Goal: Connect with others: Connect with others

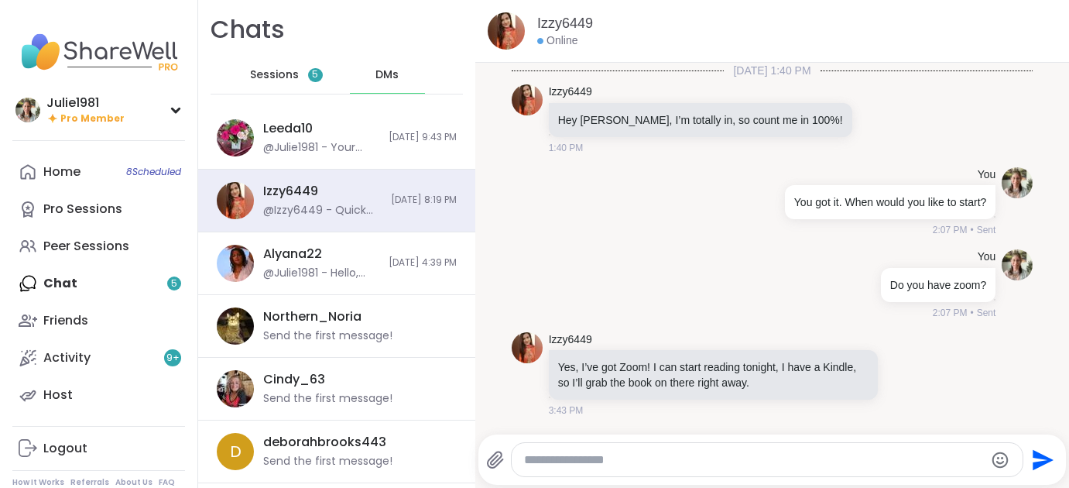
scroll to position [1250, 0]
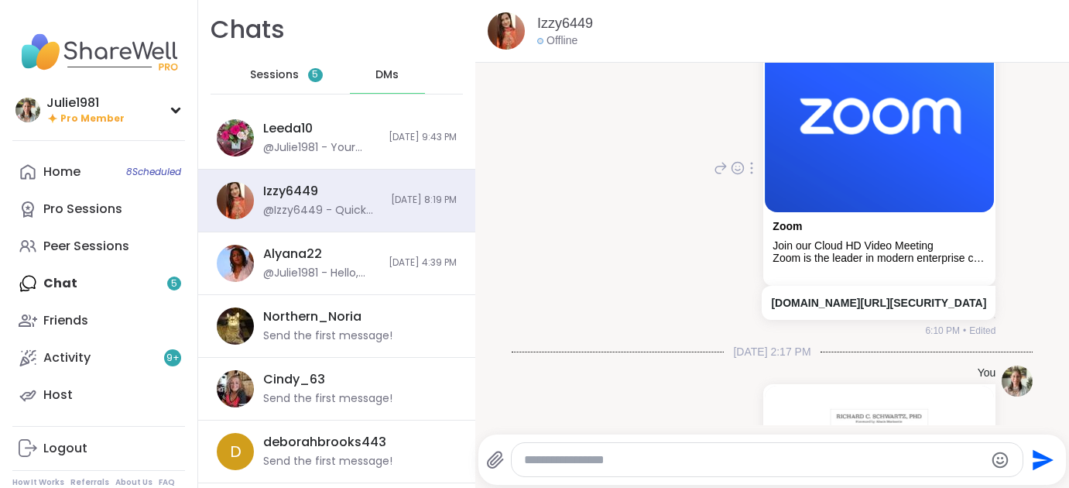
click at [813, 295] on p "[DOMAIN_NAME][URL][SECURITY_DATA]" at bounding box center [878, 302] width 215 height 15
click at [787, 297] on link "[DOMAIN_NAME][URL][SECURITY_DATA]" at bounding box center [878, 303] width 215 height 12
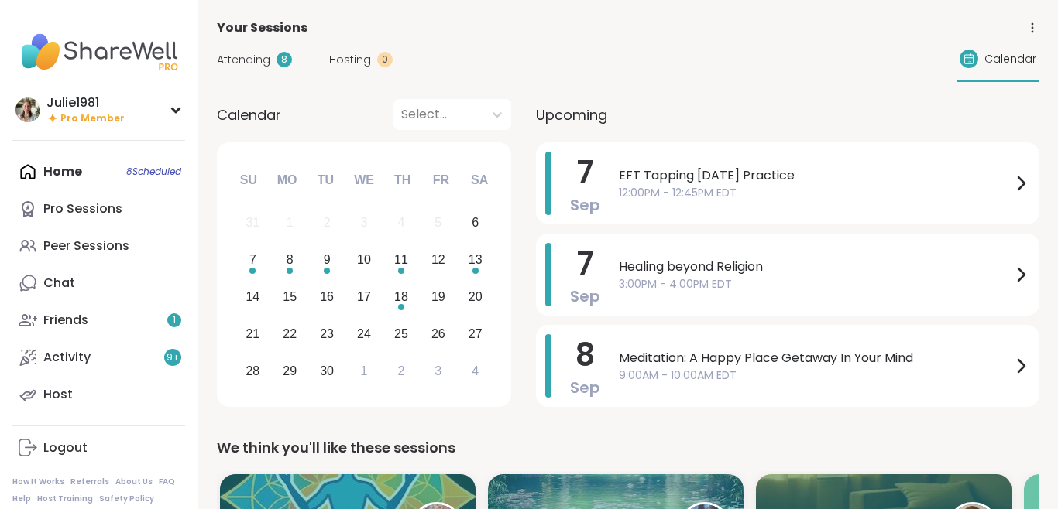
click at [70, 170] on div "Home 8 Scheduled Pro Sessions Peer Sessions Chat Friends 1 Activity 9 + Host" at bounding box center [98, 283] width 173 height 260
click at [70, 317] on div "Friends 1" at bounding box center [65, 320] width 45 height 17
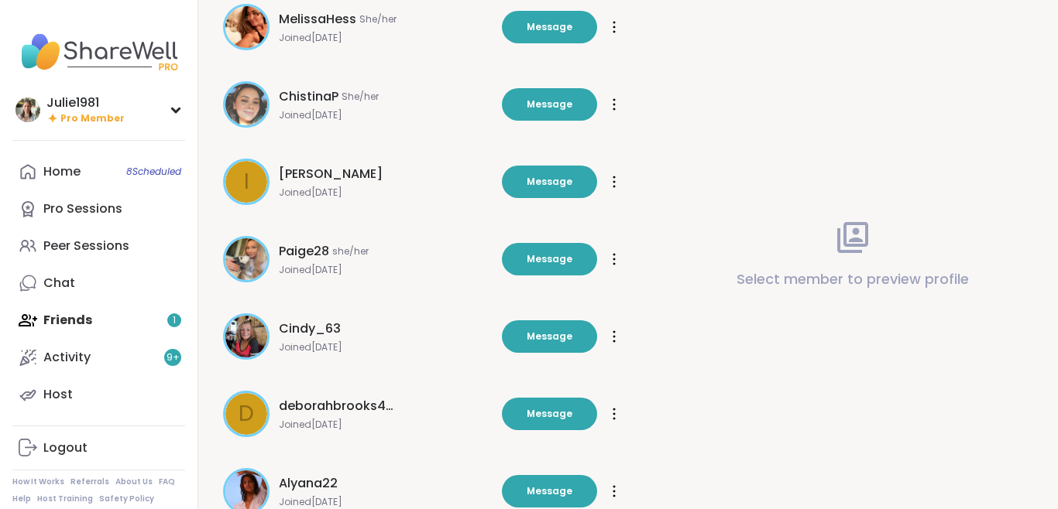
scroll to position [117, 0]
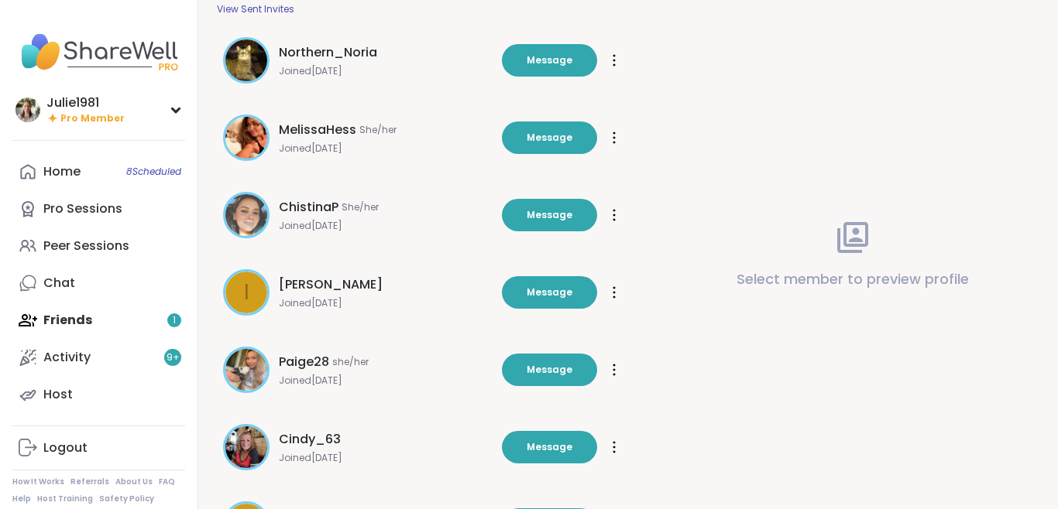
click at [74, 318] on div "Home 8 Scheduled Pro Sessions Peer Sessions Chat Friends 1 Activity 9 + Host" at bounding box center [98, 283] width 173 height 260
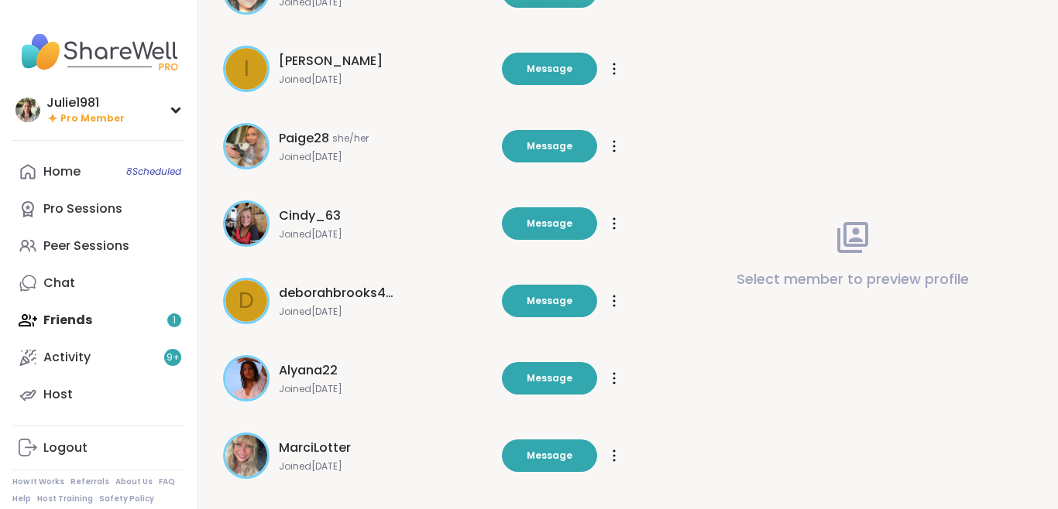
scroll to position [0, 0]
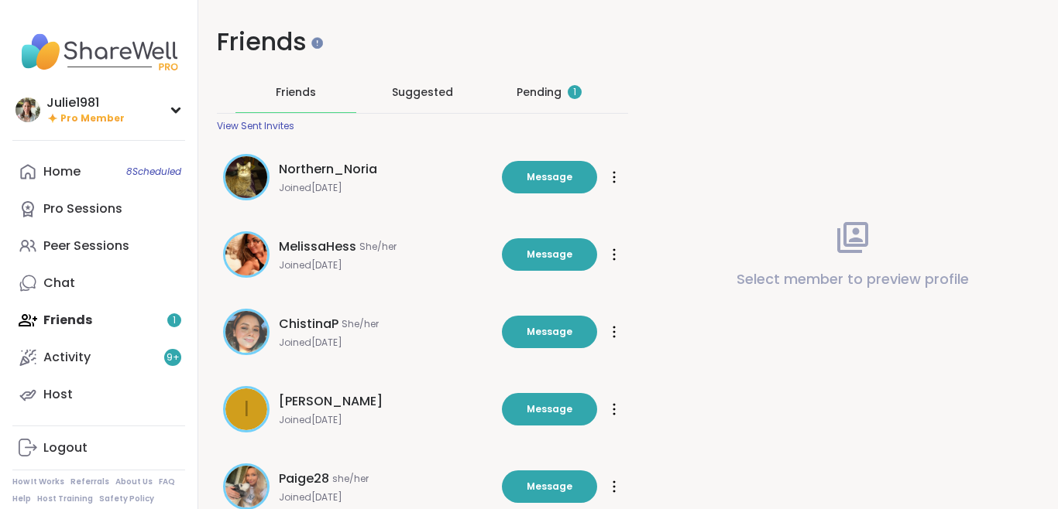
click at [531, 90] on div "Pending 1" at bounding box center [548, 91] width 65 height 15
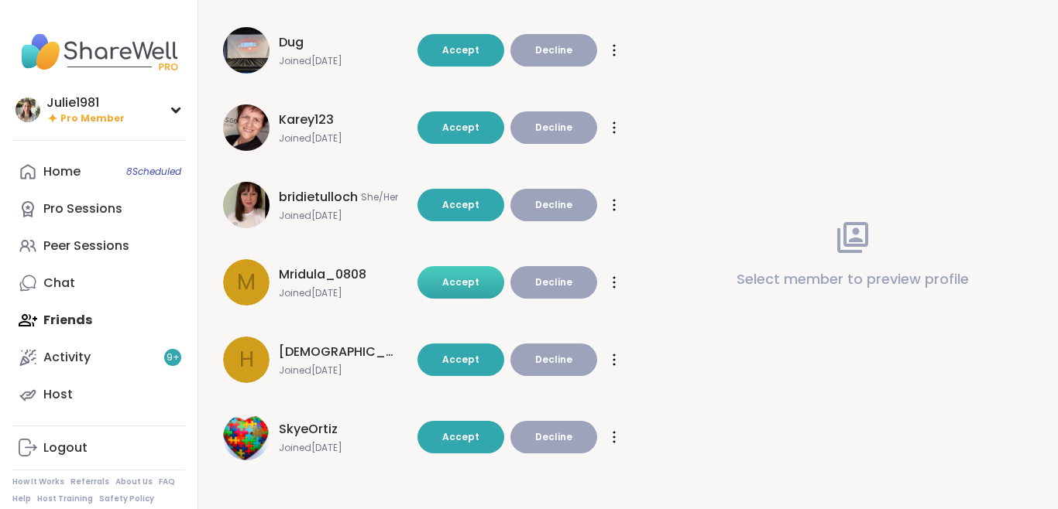
click at [465, 273] on button "Accept" at bounding box center [460, 282] width 87 height 33
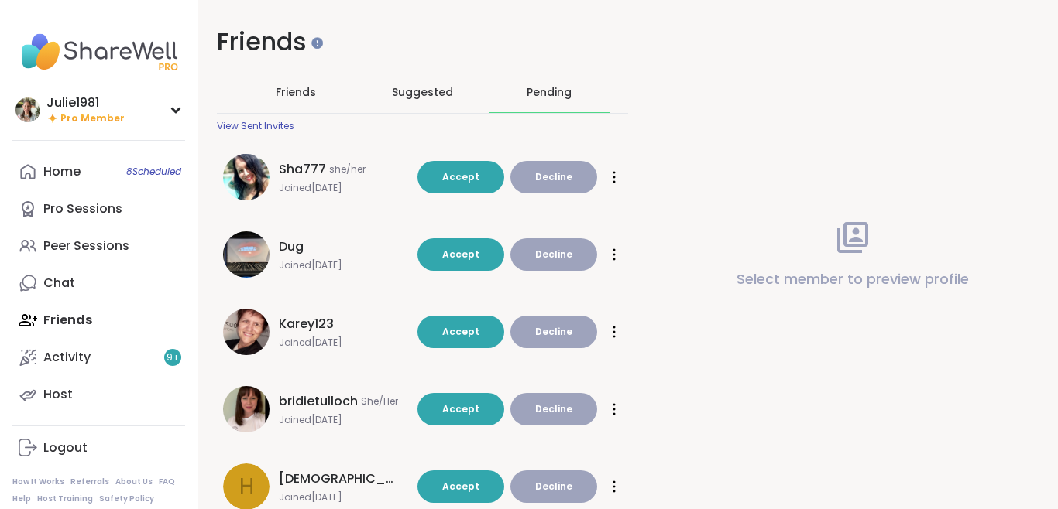
click at [288, 91] on span "Friends" at bounding box center [296, 91] width 40 height 15
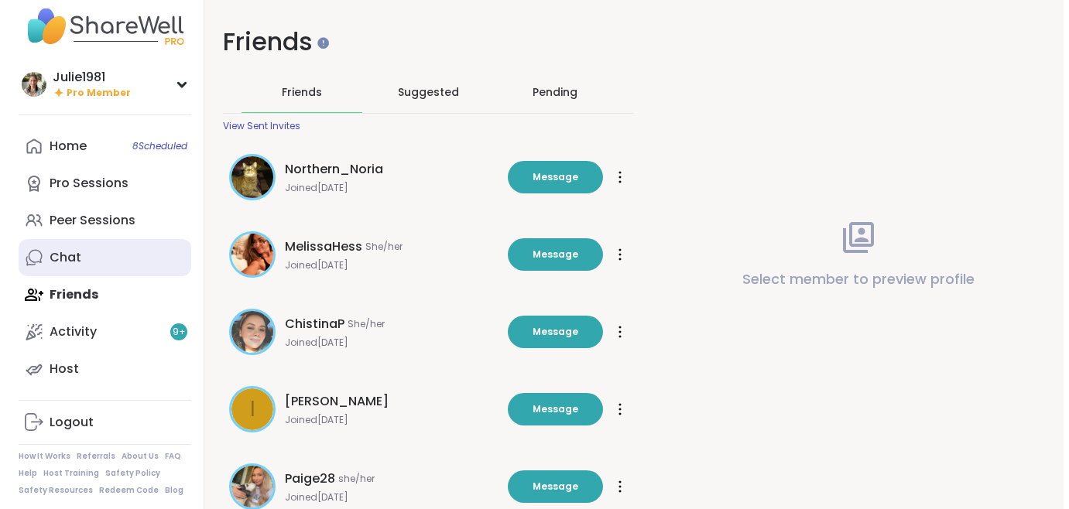
scroll to position [31, 0]
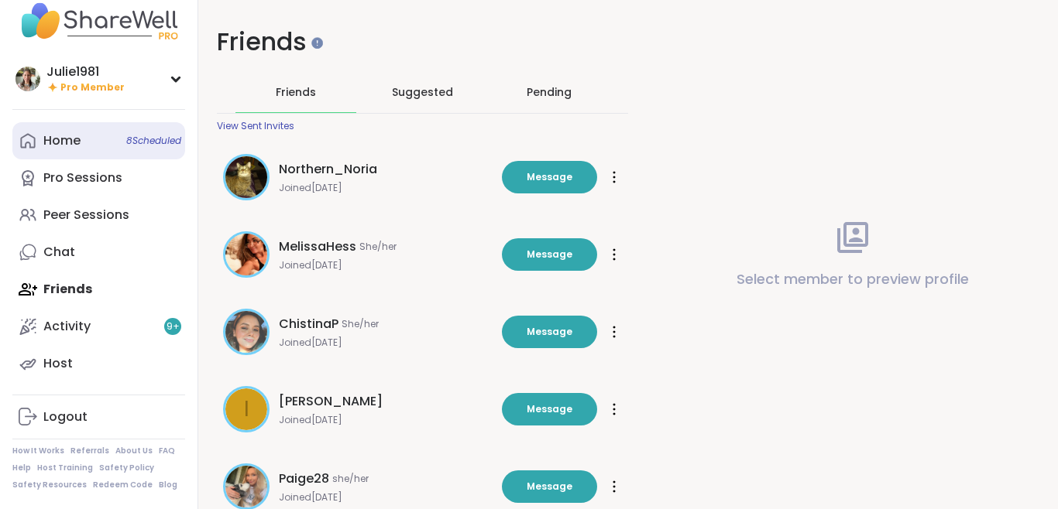
click at [90, 142] on link "Home 8 Scheduled" at bounding box center [98, 140] width 173 height 37
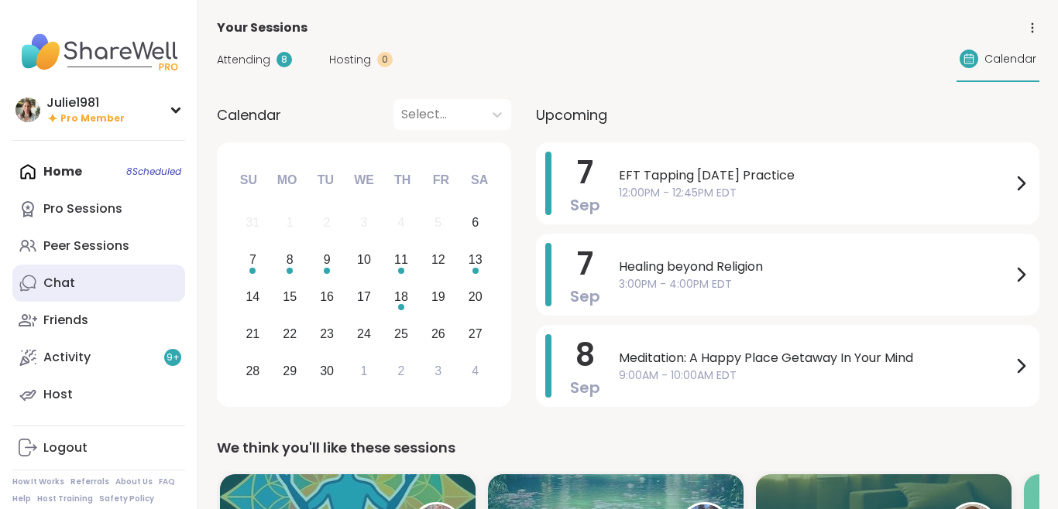
click at [87, 278] on link "Chat" at bounding box center [98, 283] width 173 height 37
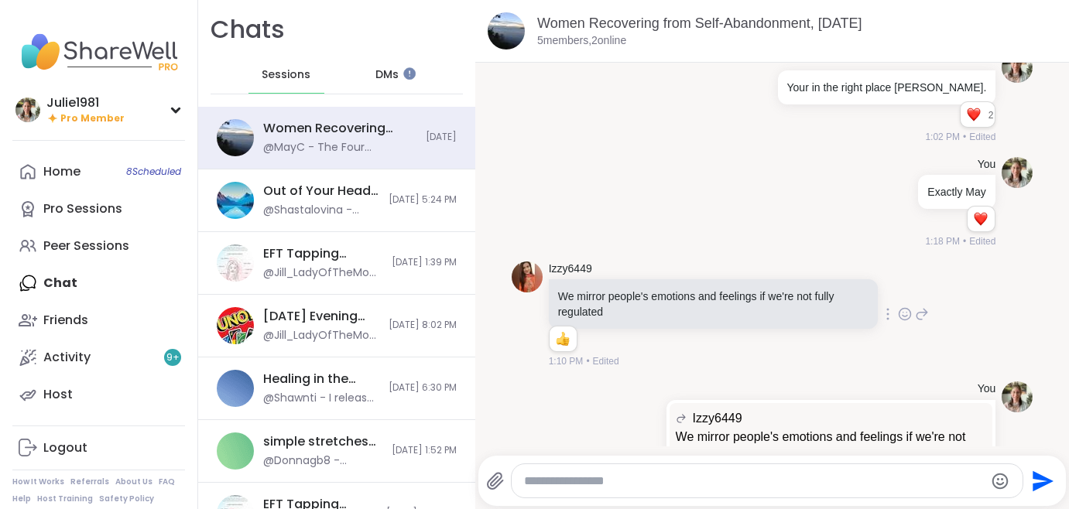
scroll to position [1410, 0]
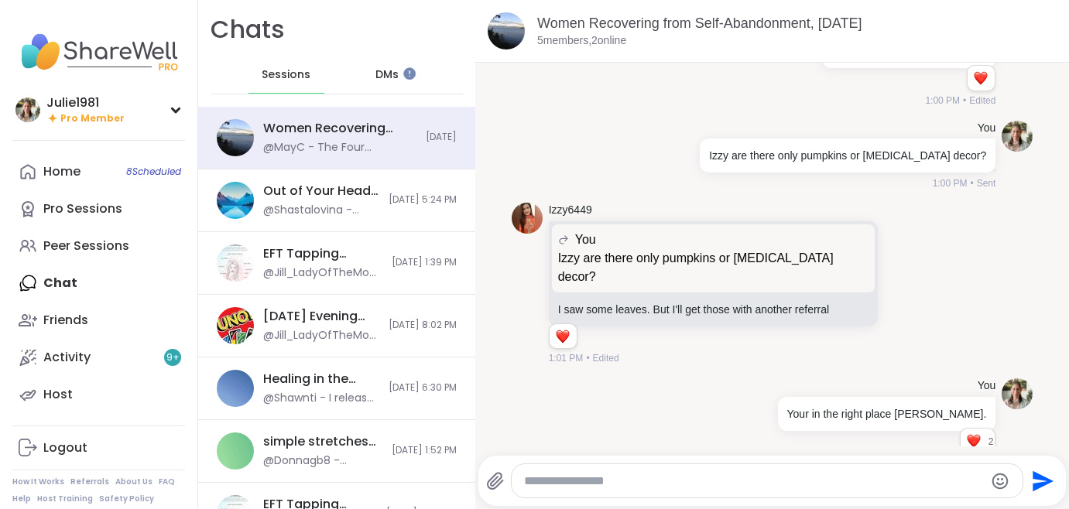
click at [290, 72] on span "Sessions" at bounding box center [286, 74] width 49 height 15
click at [386, 72] on span "DMs" at bounding box center [386, 74] width 23 height 15
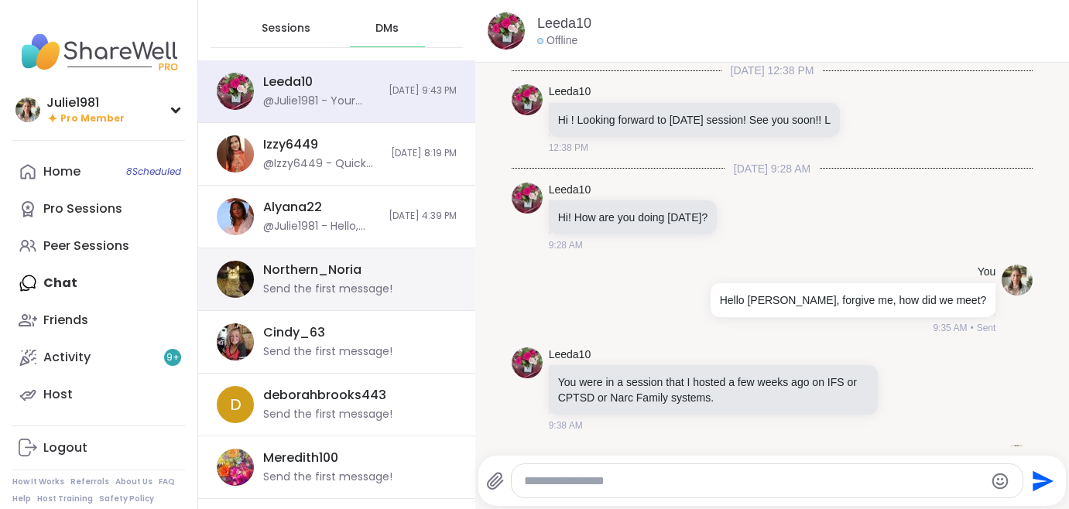
scroll to position [183, 0]
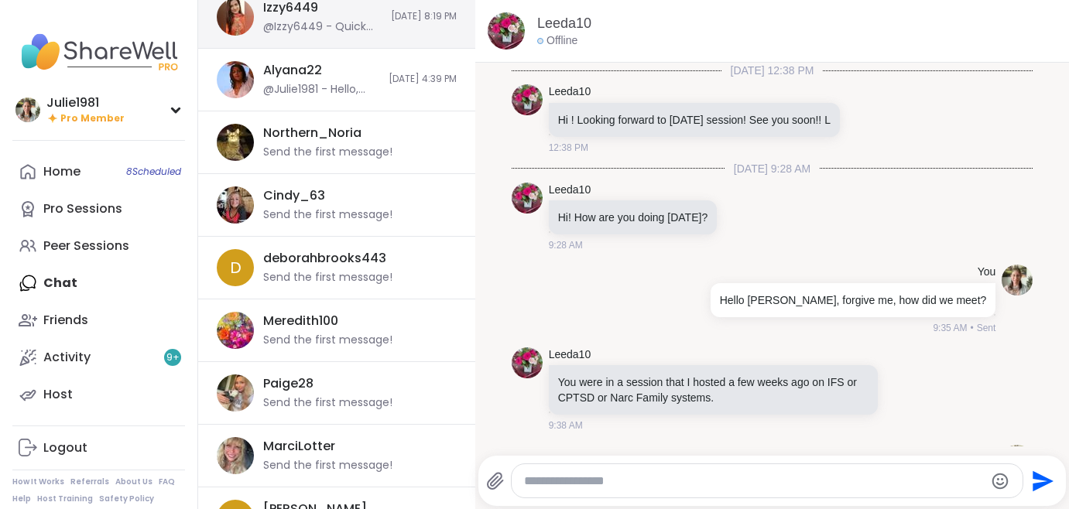
click at [295, 31] on div "@Izzy6449 - Quick access" at bounding box center [322, 26] width 118 height 15
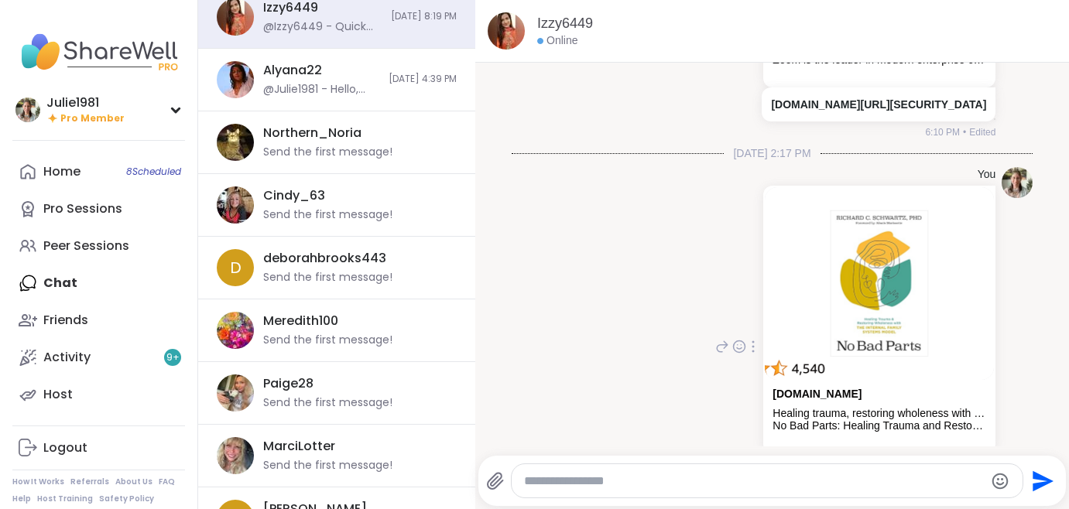
scroll to position [1146, 0]
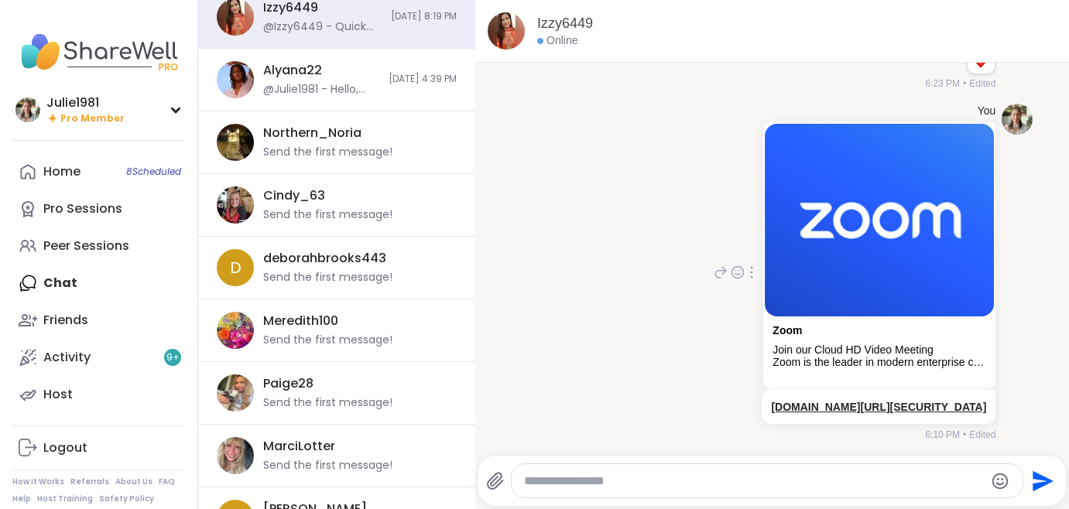
click at [796, 401] on link "[DOMAIN_NAME][URL][SECURITY_DATA]" at bounding box center [878, 407] width 215 height 12
